Goal: Transaction & Acquisition: Purchase product/service

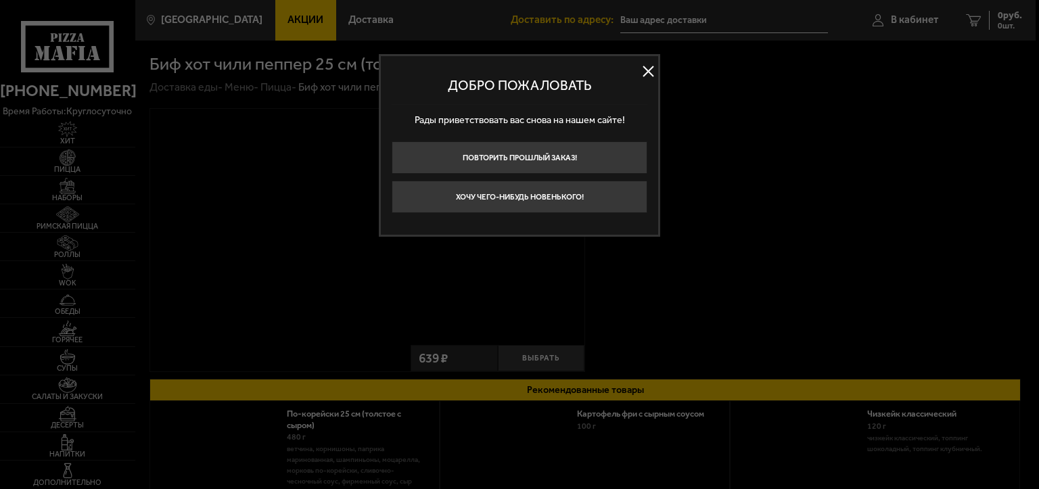
type input "[STREET_ADDRESS]"
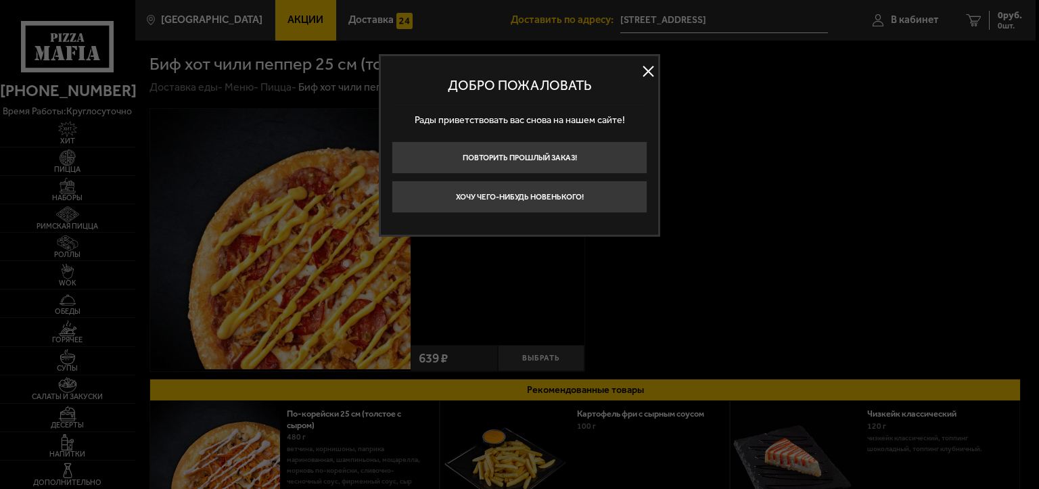
click at [648, 68] on button at bounding box center [648, 72] width 20 height 20
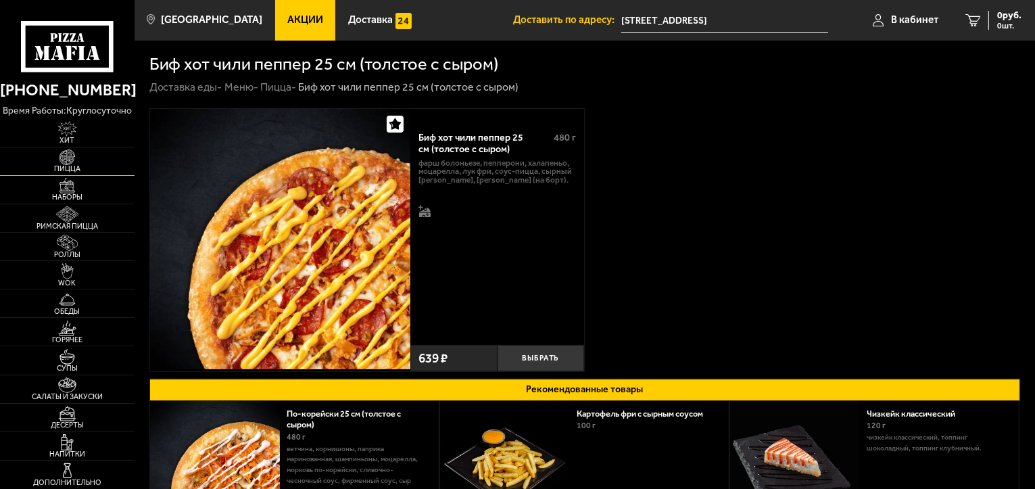
click at [60, 166] on span "Пицца" at bounding box center [67, 168] width 135 height 7
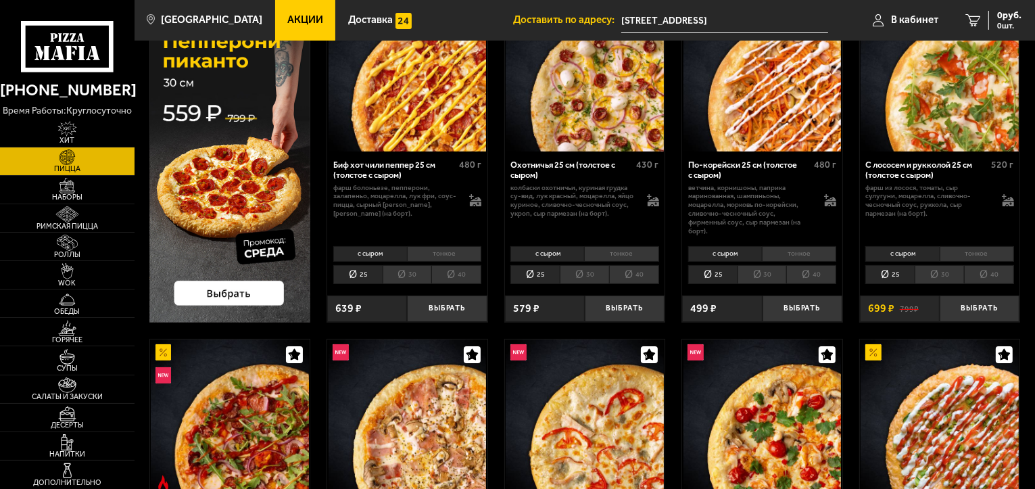
scroll to position [68, 0]
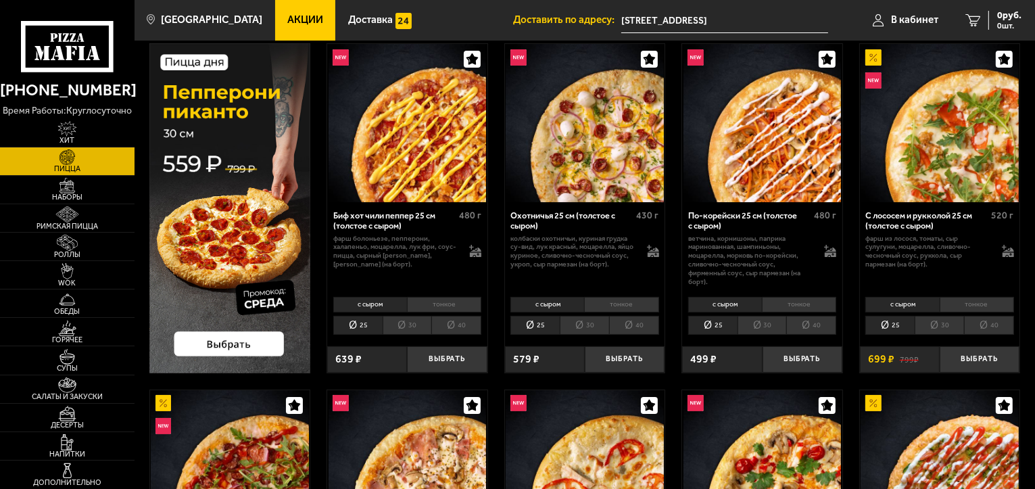
drag, startPoint x: 345, startPoint y: 220, endPoint x: 387, endPoint y: 166, distance: 68.4
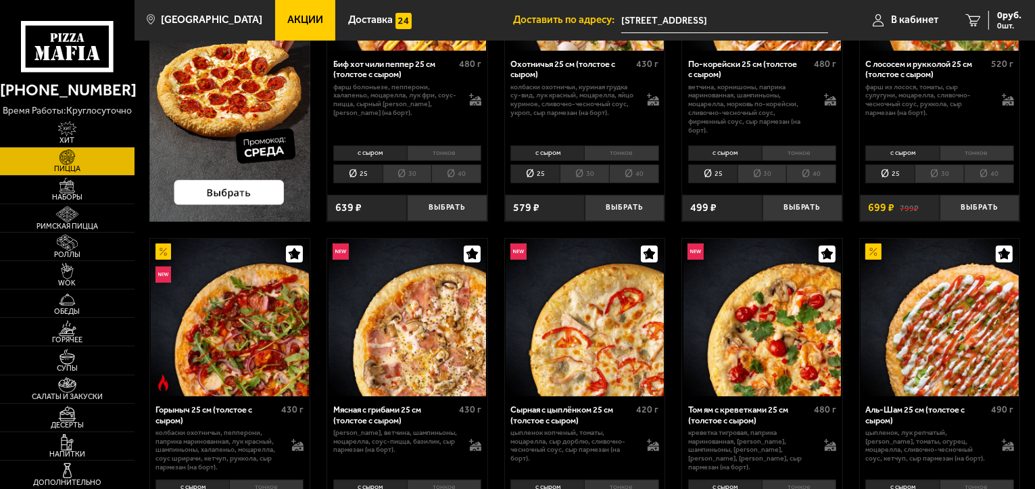
scroll to position [0, 0]
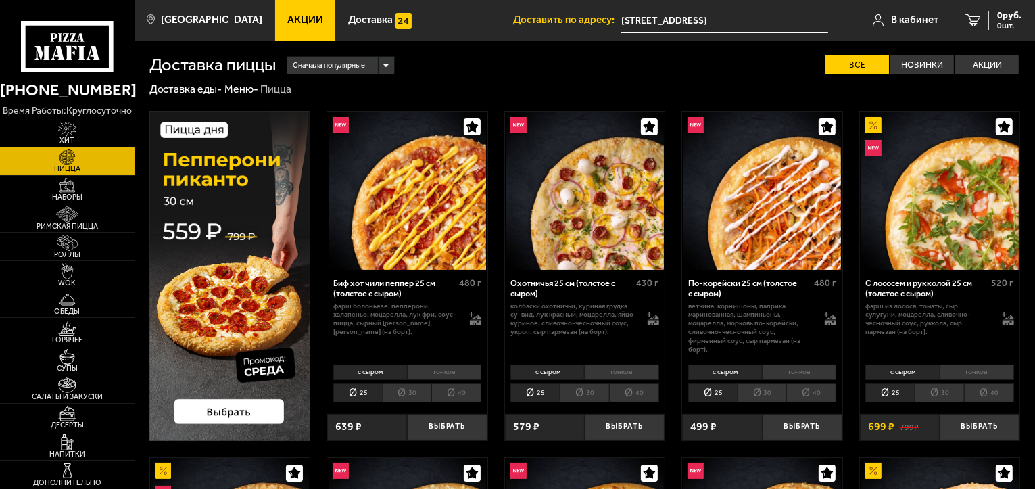
click at [433, 370] on li "тонкое" at bounding box center [444, 372] width 74 height 16
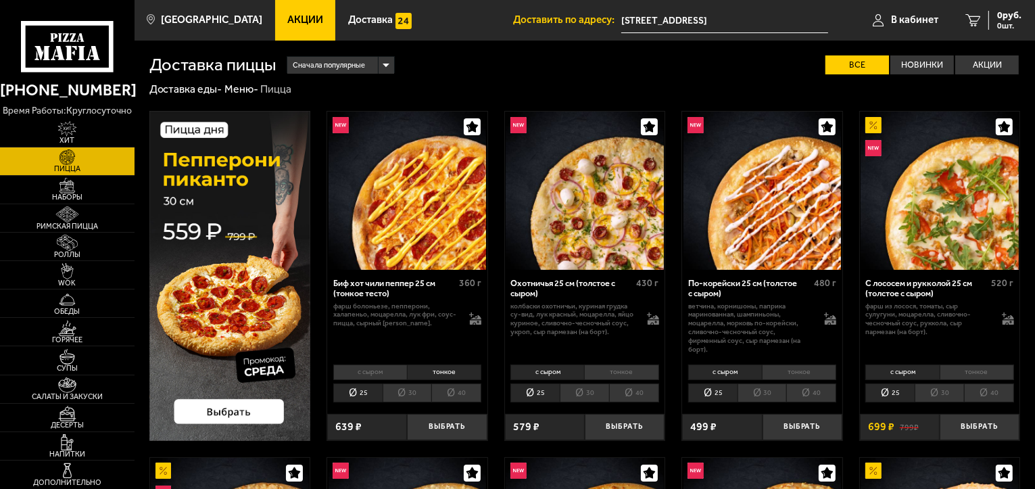
click at [456, 391] on li "40" at bounding box center [456, 392] width 50 height 19
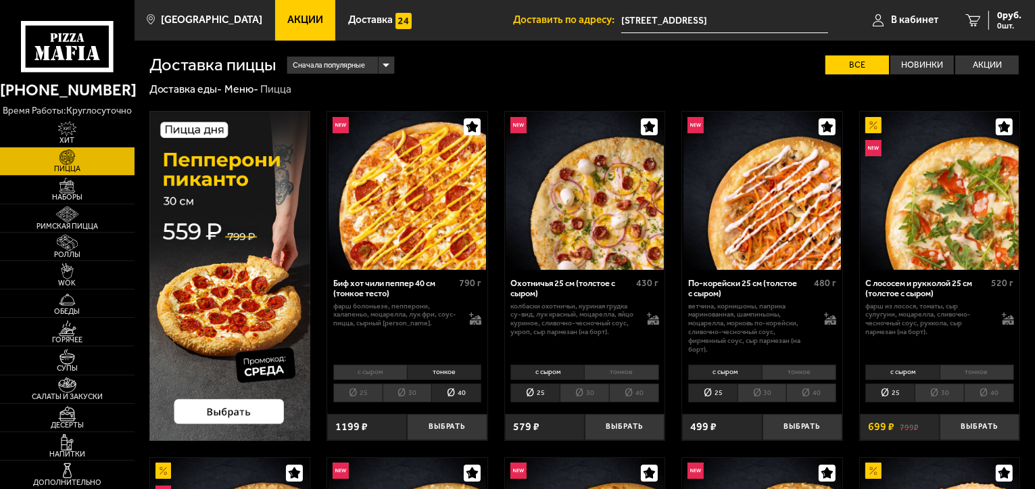
click at [362, 375] on li "с сыром" at bounding box center [370, 372] width 74 height 16
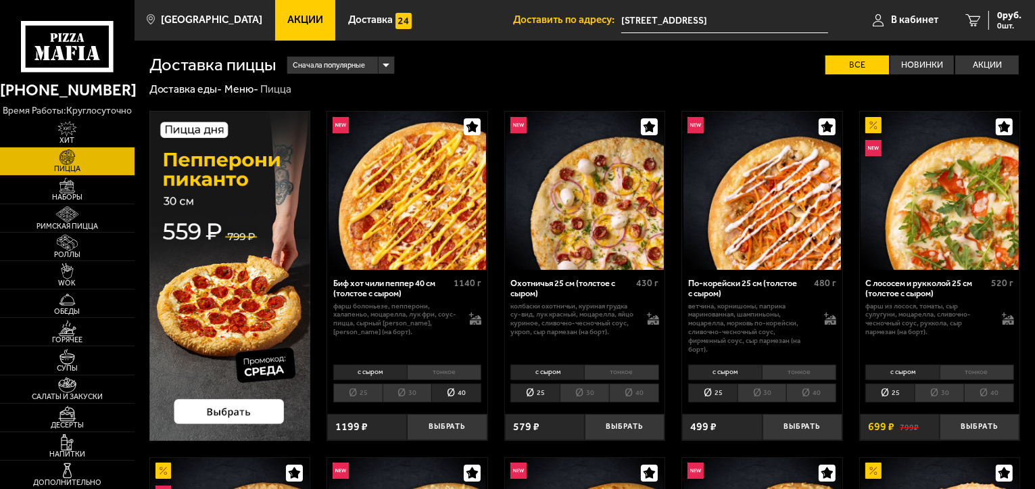
click at [431, 374] on li "тонкое" at bounding box center [444, 372] width 74 height 16
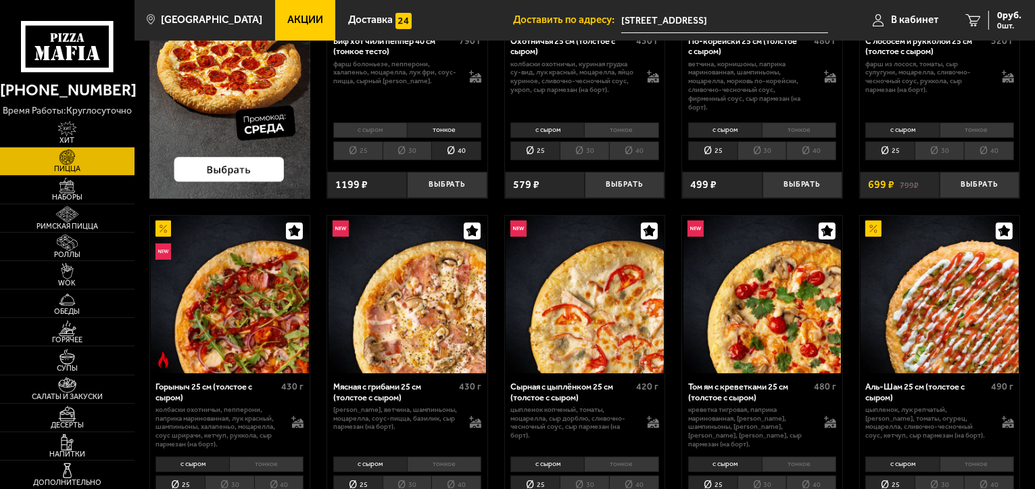
scroll to position [270, 0]
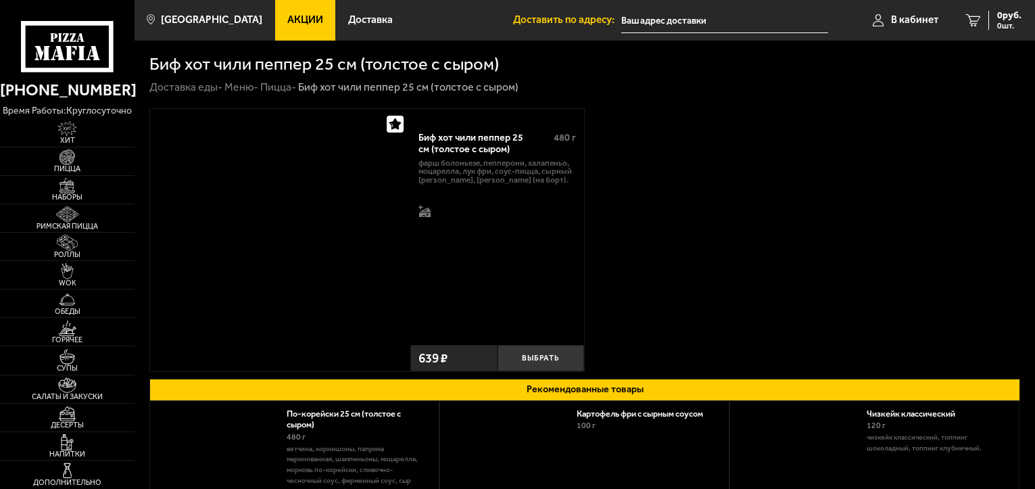
type input "[STREET_ADDRESS]"
